Goal: Task Accomplishment & Management: Manage account settings

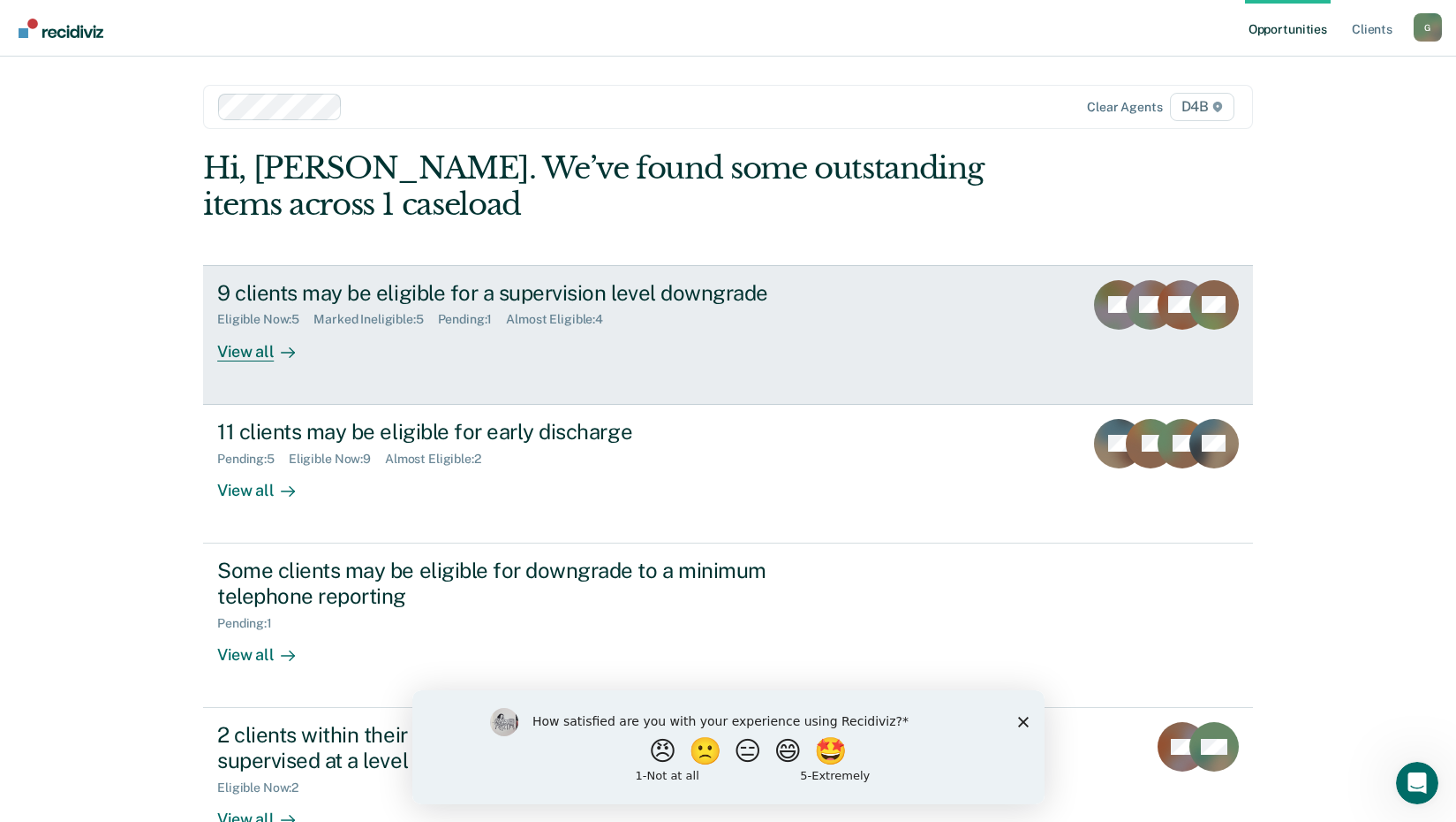
click at [650, 309] on div "Eligible Now : 5 Marked Ineligible : 5 Pending : 1 Almost Eligible : 4" at bounding box center [527, 316] width 620 height 22
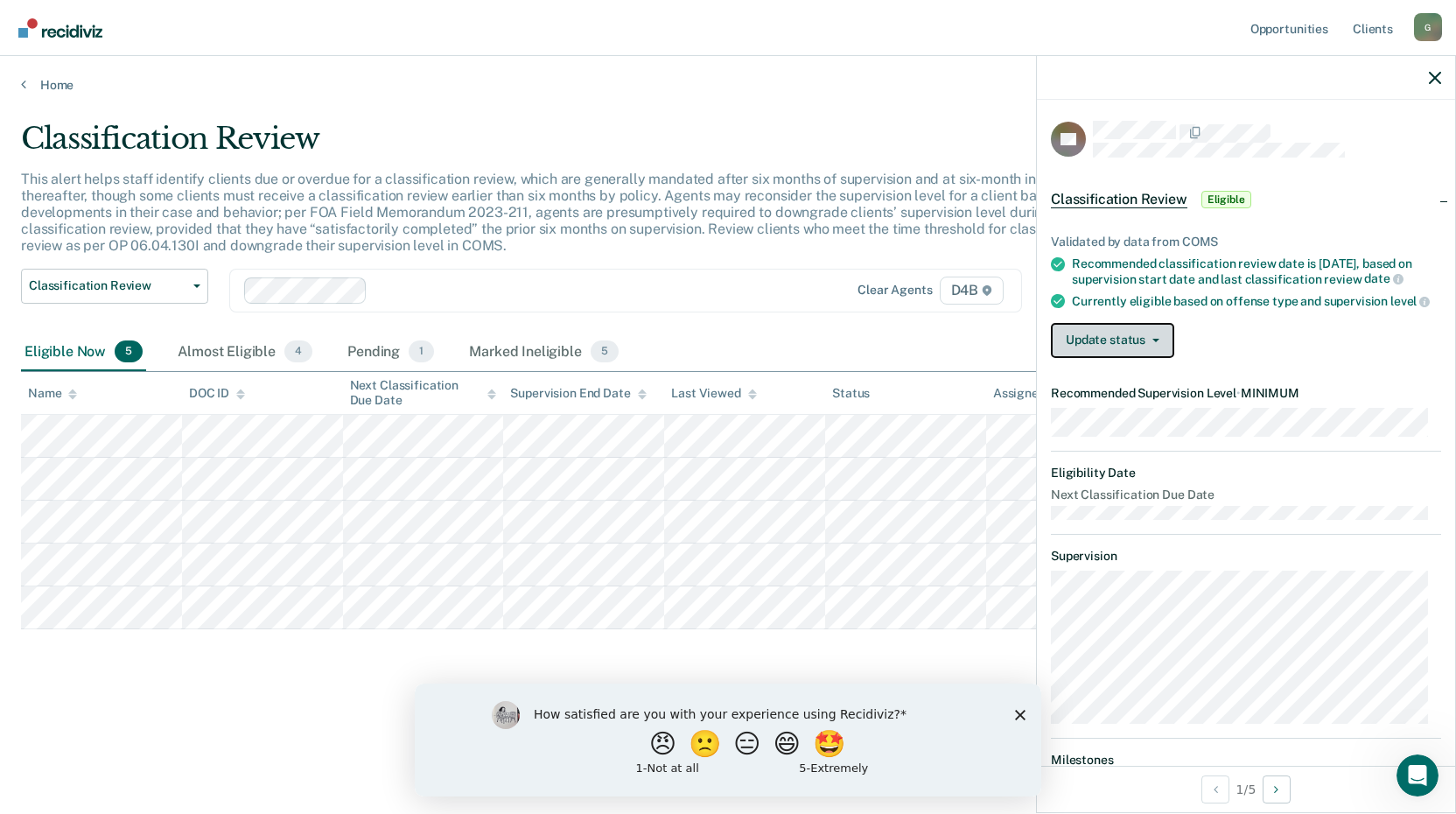
click at [1094, 358] on button "Update status" at bounding box center [1113, 340] width 124 height 35
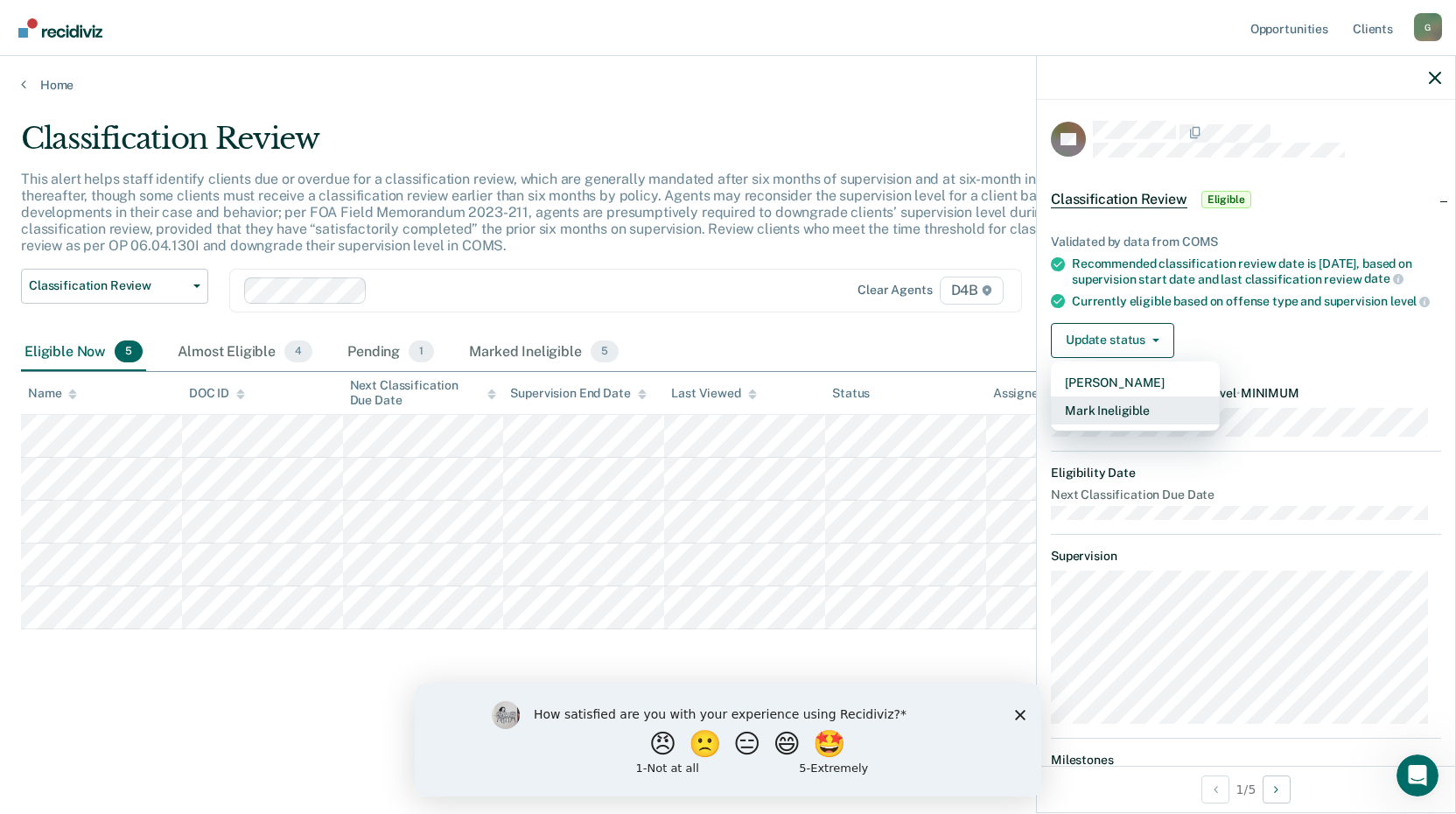
click at [1092, 424] on button "Mark Ineligible" at bounding box center [1136, 410] width 169 height 28
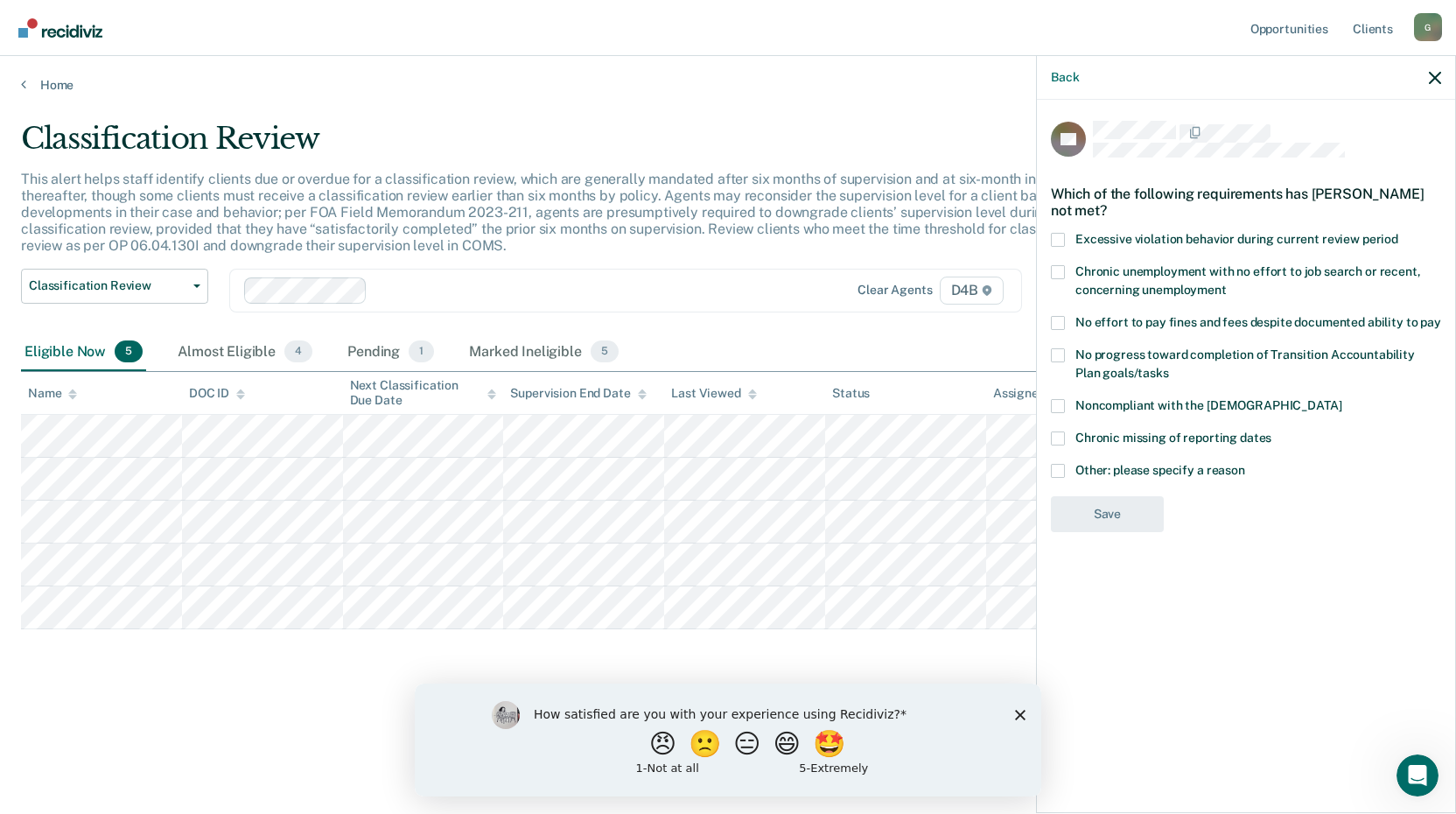
click at [1062, 465] on span at bounding box center [1058, 470] width 14 height 14
click at [1245, 463] on input "Other: please specify a reason" at bounding box center [1245, 463] width 0 height 0
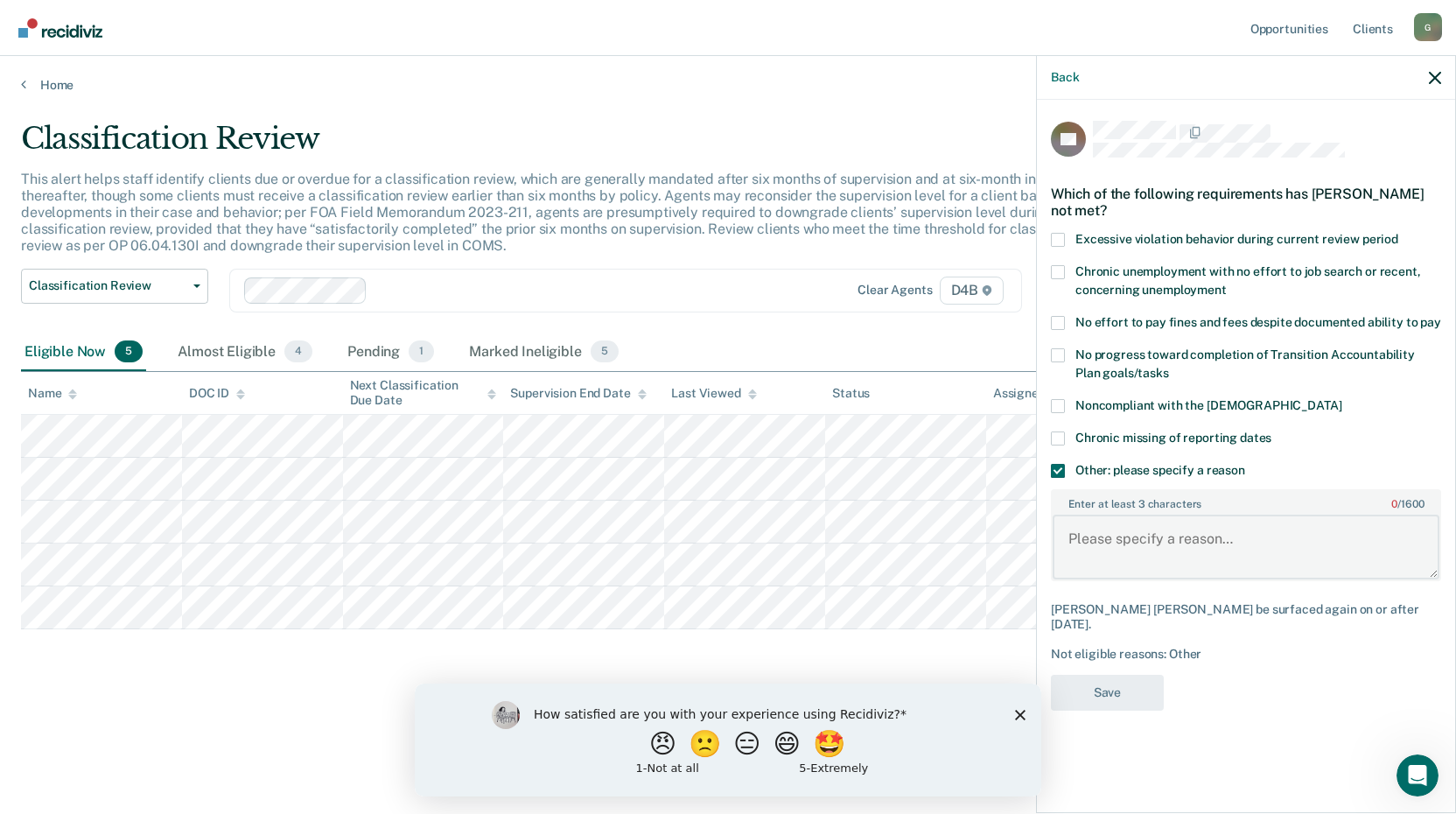
click at [1116, 556] on textarea "Enter at least 3 characters 0 / 1600" at bounding box center [1246, 546] width 387 height 65
type textarea "Violent offender- not eligible for early discharge"
click at [1104, 675] on button "Save" at bounding box center [1108, 691] width 113 height 35
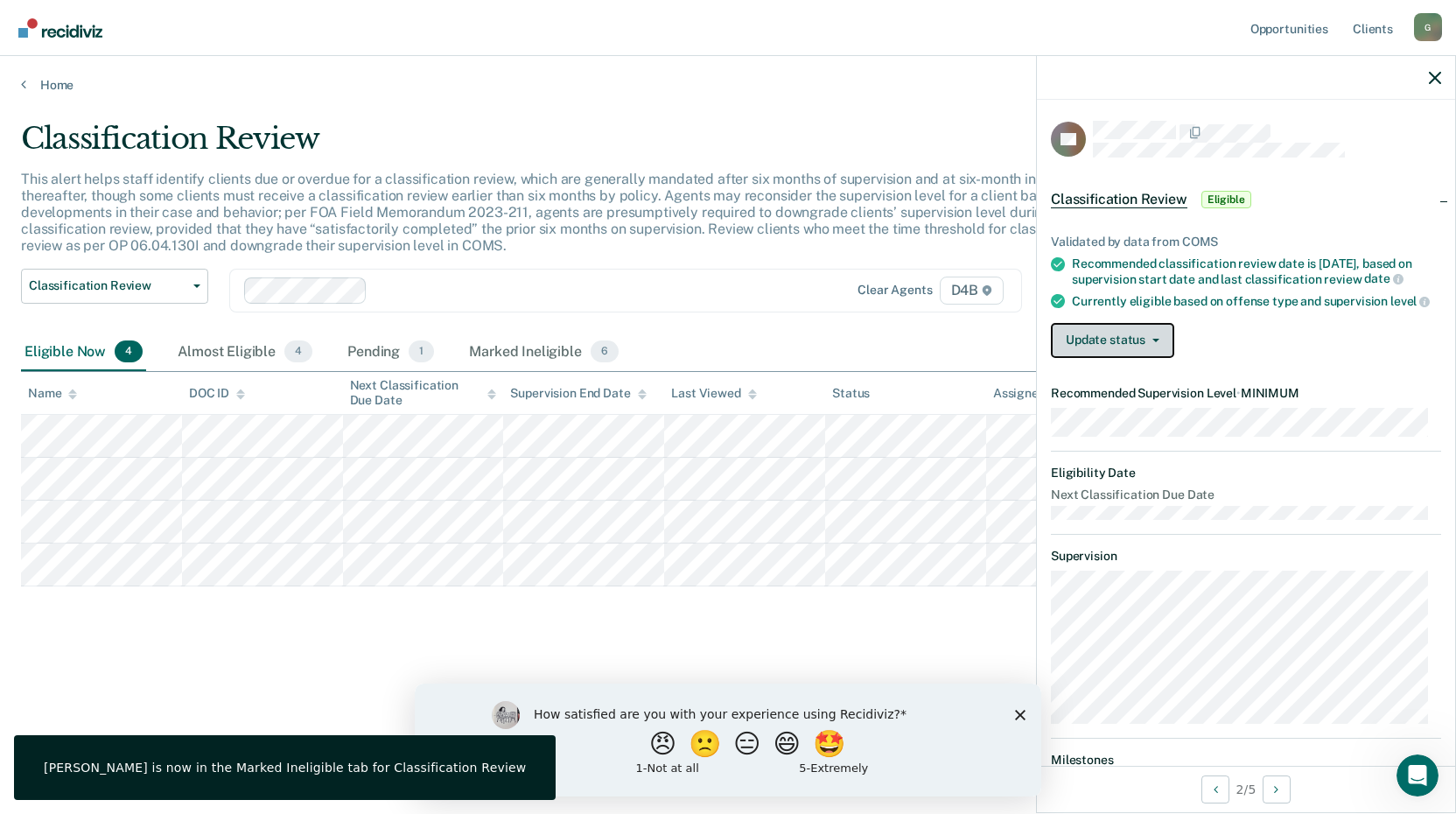
click at [1099, 357] on button "Update status" at bounding box center [1113, 340] width 124 height 35
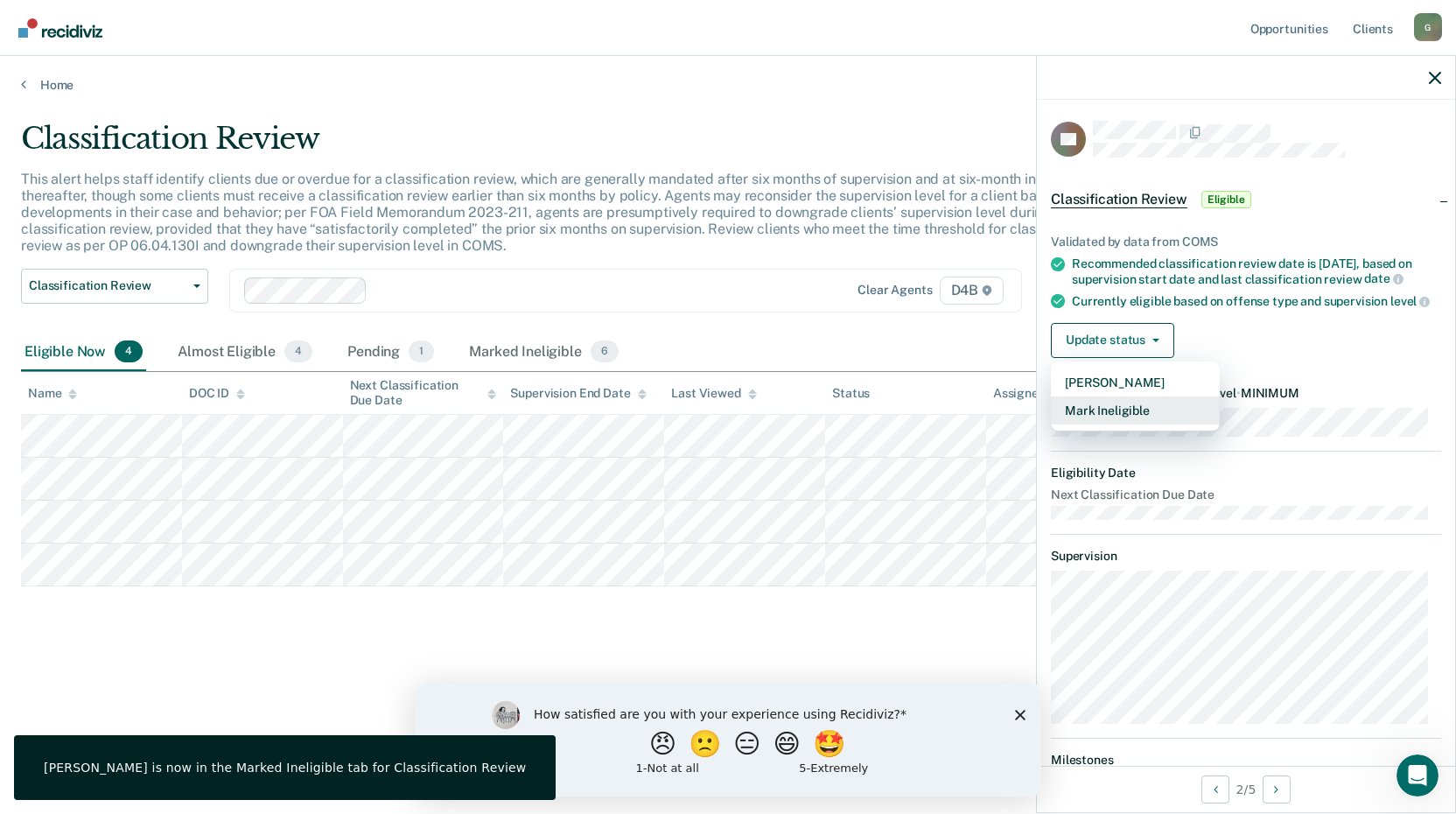
click at [1097, 416] on button "Mark Ineligible" at bounding box center [1136, 410] width 169 height 28
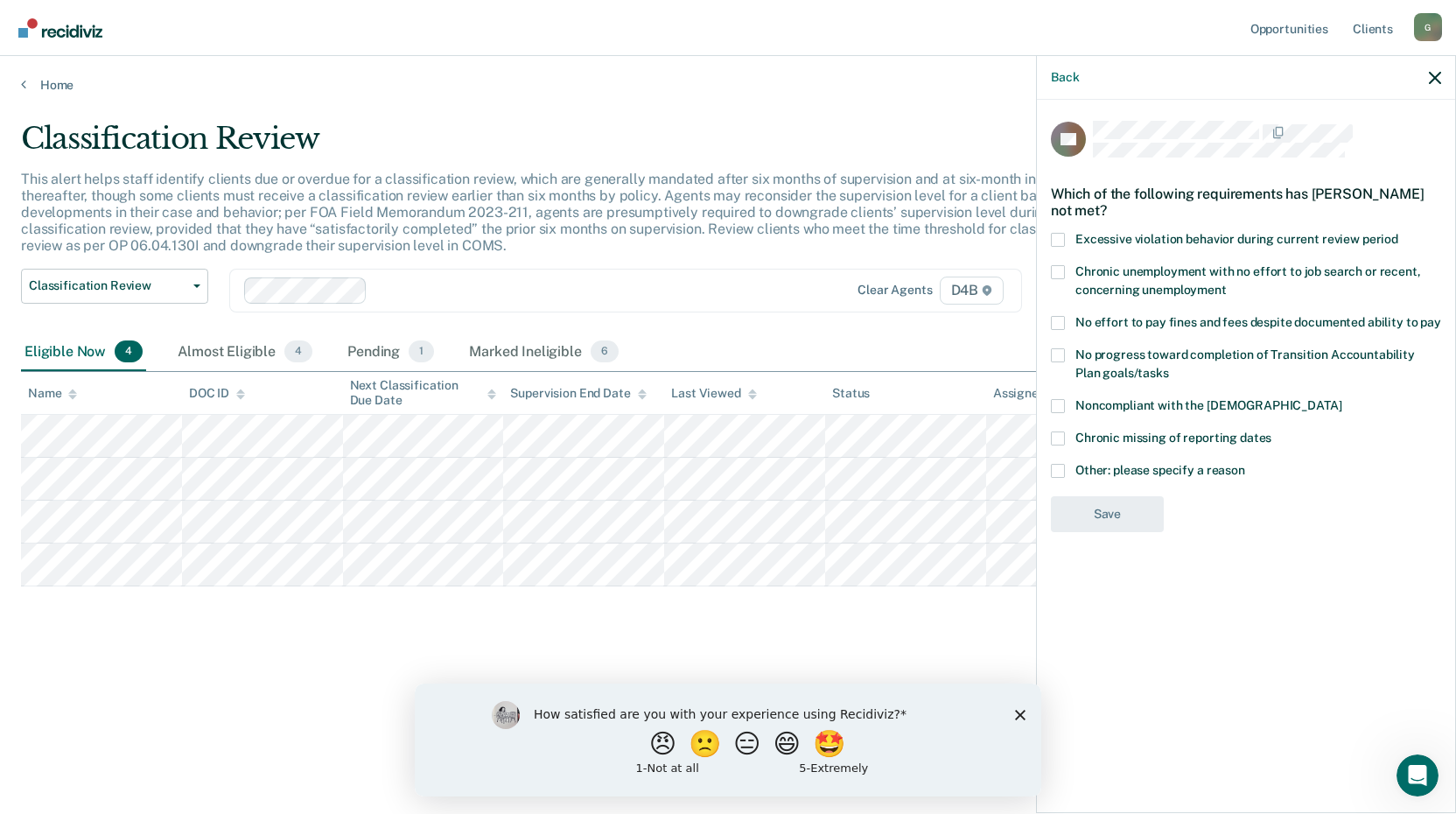
click at [1066, 239] on label "Excessive violation behavior during current review period" at bounding box center [1246, 242] width 390 height 18
click at [1399, 233] on input "Excessive violation behavior during current review period" at bounding box center [1399, 233] width 0 height 0
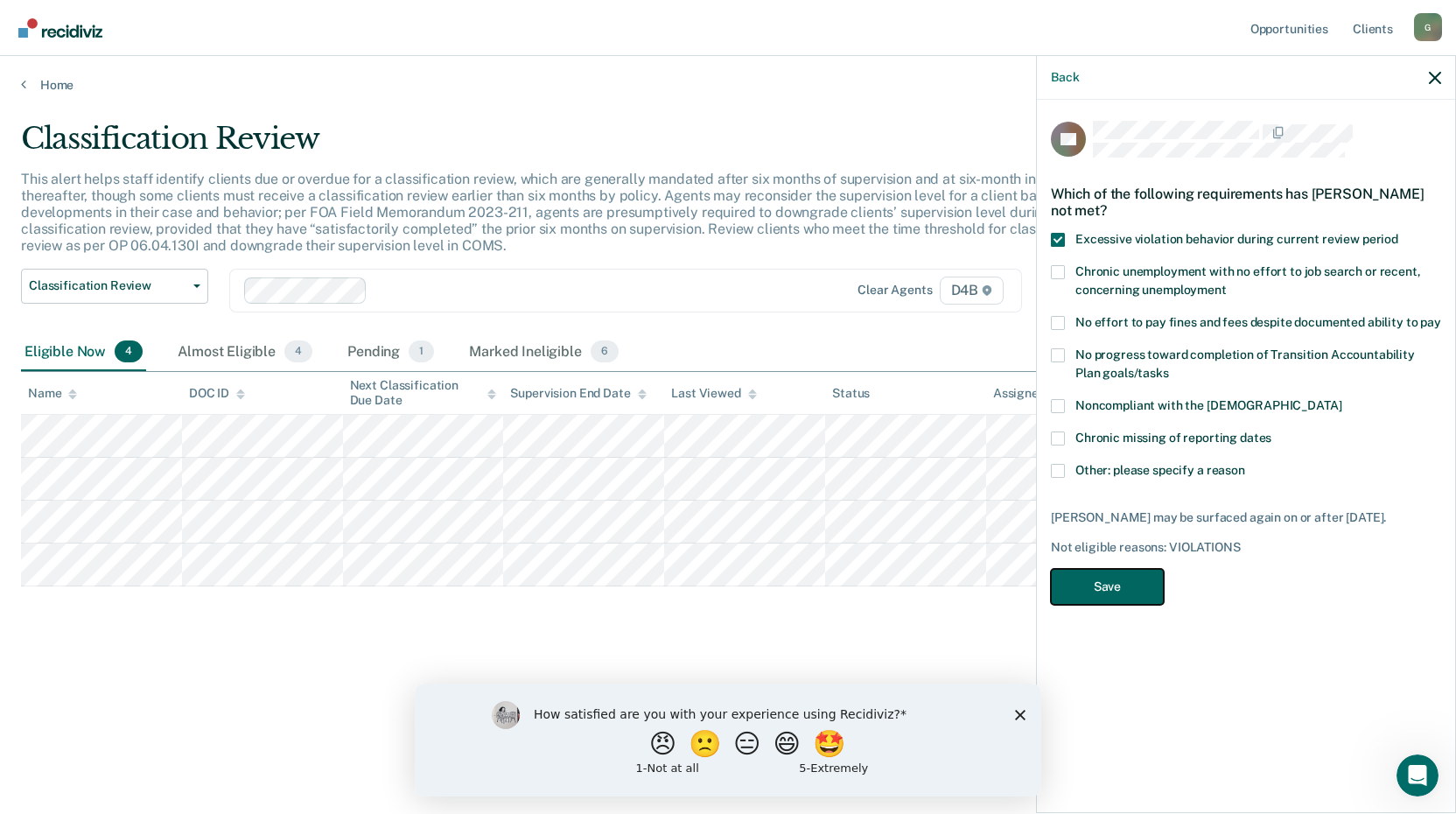
click at [1088, 604] on button "Save" at bounding box center [1108, 586] width 113 height 35
